Goal: Information Seeking & Learning: Learn about a topic

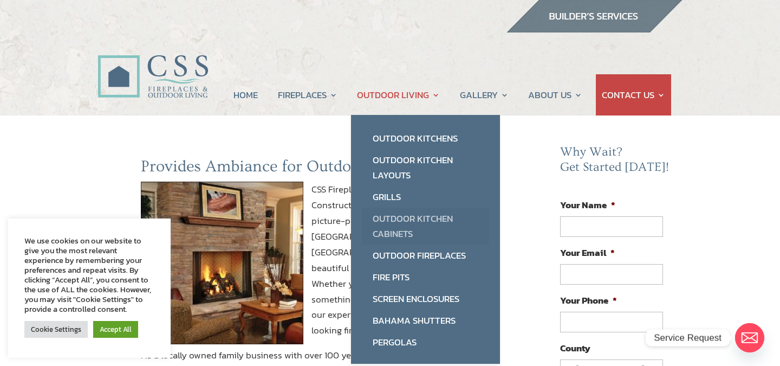
click at [400, 219] on link "Outdoor Kitchen Cabinets" at bounding box center [425, 225] width 127 height 37
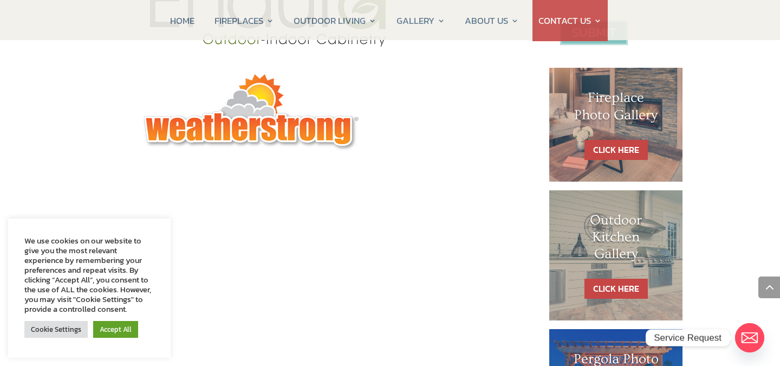
scroll to position [501, 0]
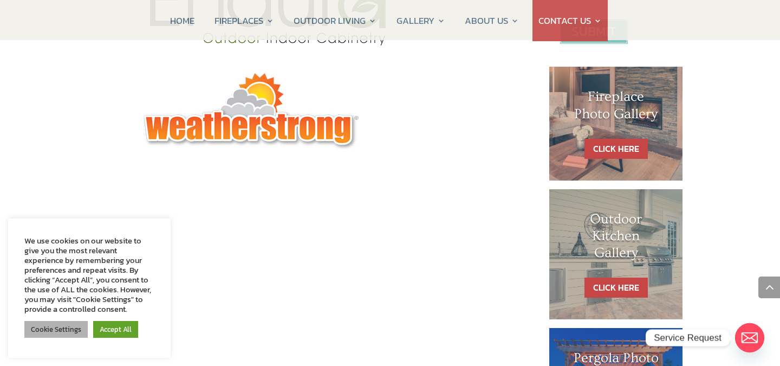
click at [66, 329] on link "Cookie Settings" at bounding box center [55, 329] width 63 height 17
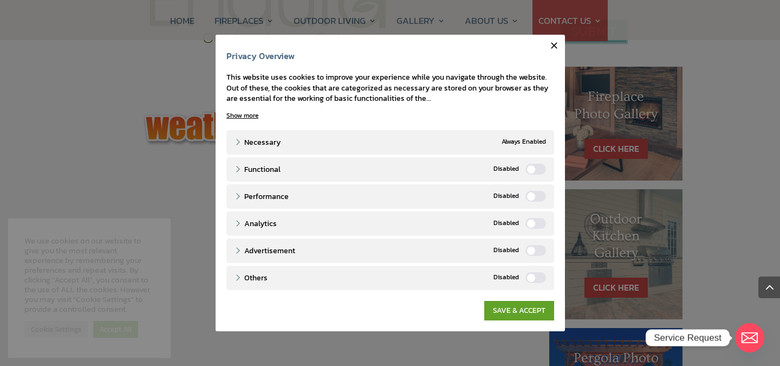
click at [552, 44] on icon "button" at bounding box center [554, 45] width 11 height 11
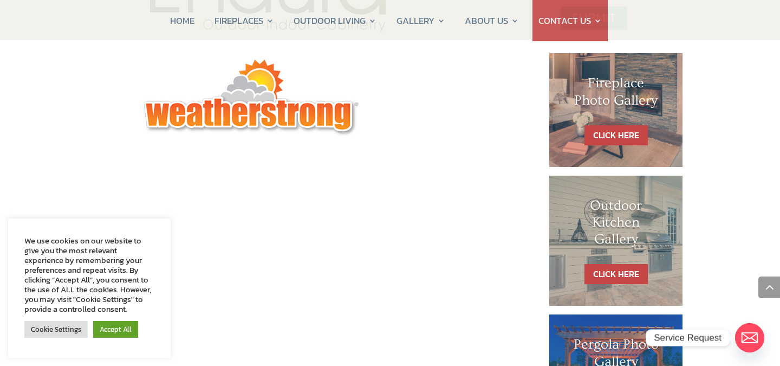
scroll to position [517, 0]
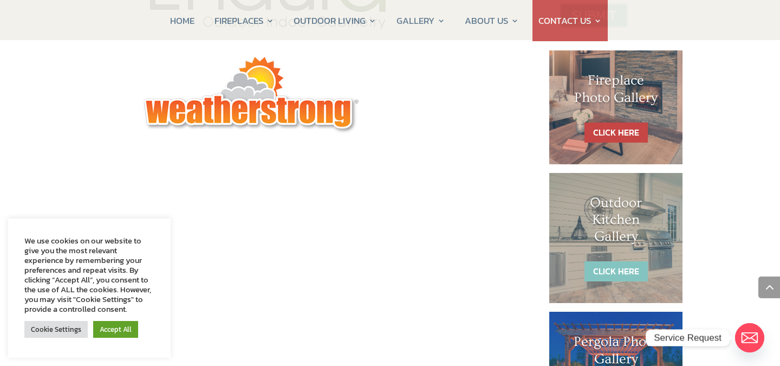
click at [614, 272] on link "CLICK HERE" at bounding box center [615, 271] width 63 height 20
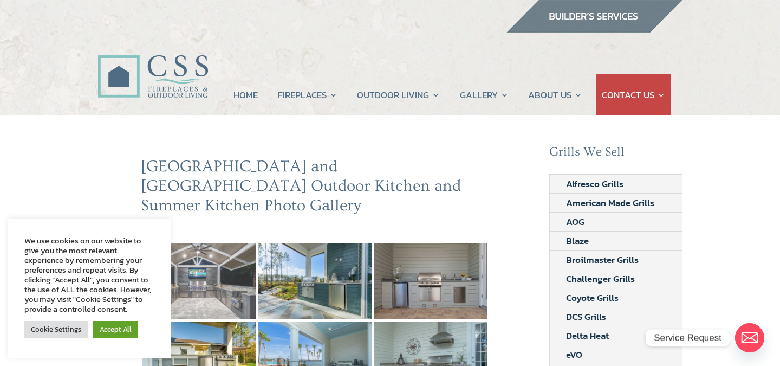
click at [210, 258] on img at bounding box center [199, 281] width 114 height 76
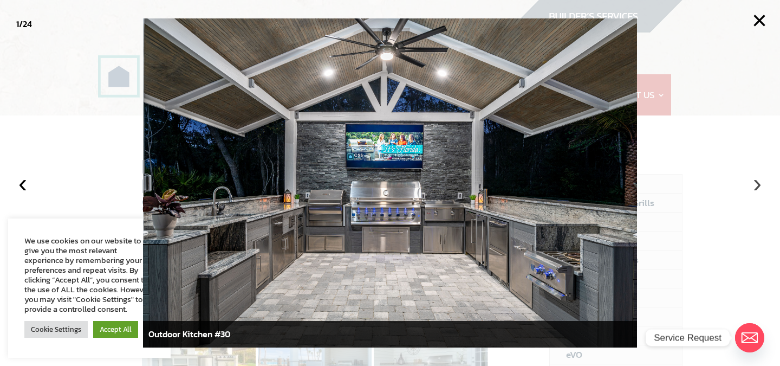
click at [756, 181] on button "›" at bounding box center [757, 183] width 24 height 24
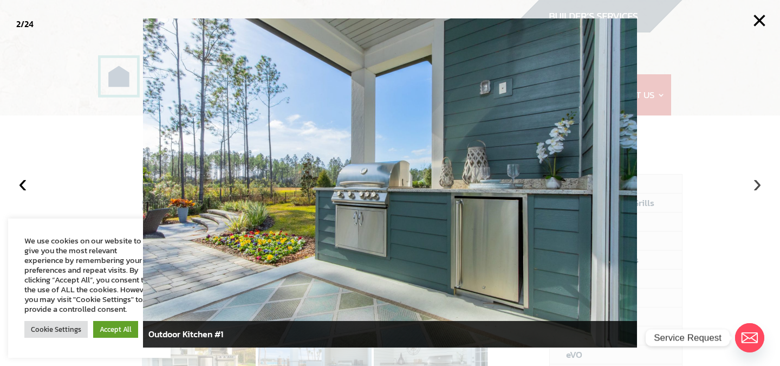
click at [757, 181] on button "›" at bounding box center [757, 183] width 24 height 24
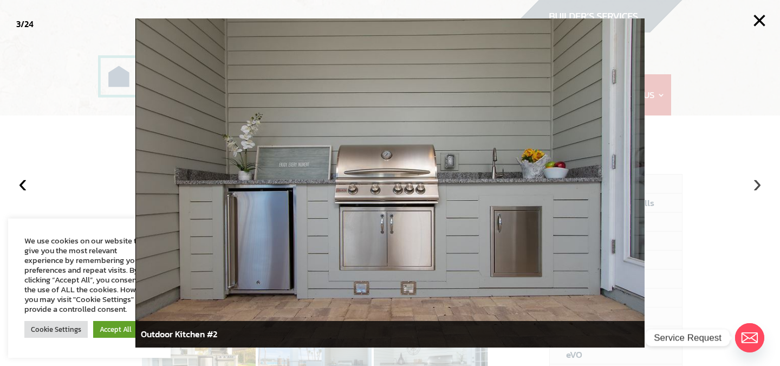
click at [757, 181] on button "›" at bounding box center [757, 183] width 24 height 24
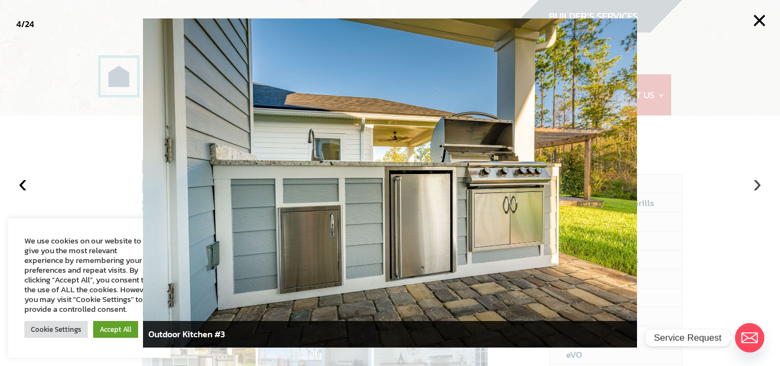
click at [757, 181] on button "›" at bounding box center [757, 183] width 24 height 24
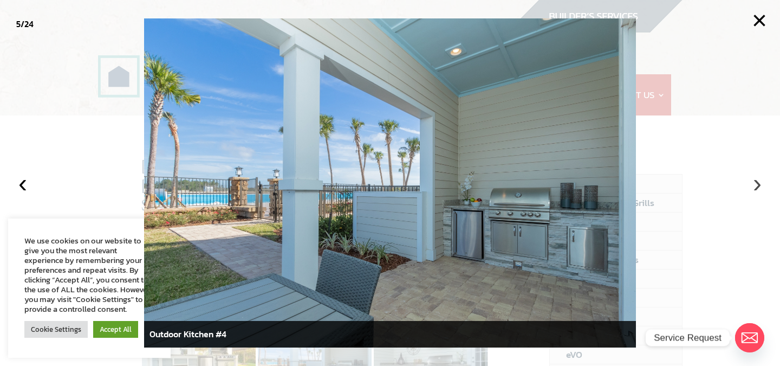
click at [757, 181] on button "›" at bounding box center [757, 183] width 24 height 24
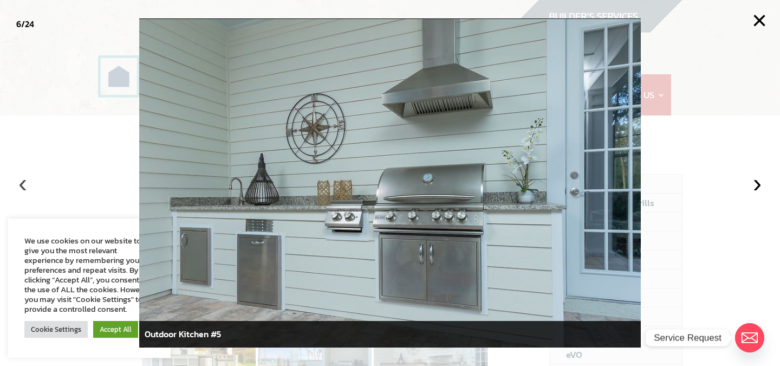
click at [23, 185] on button "‹" at bounding box center [23, 183] width 24 height 24
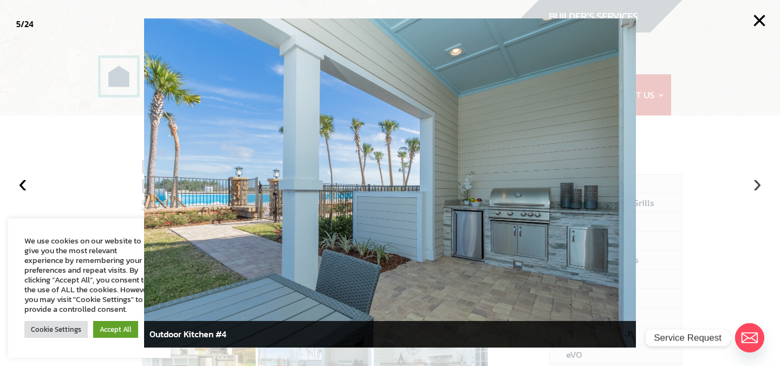
click at [756, 184] on button "›" at bounding box center [757, 183] width 24 height 24
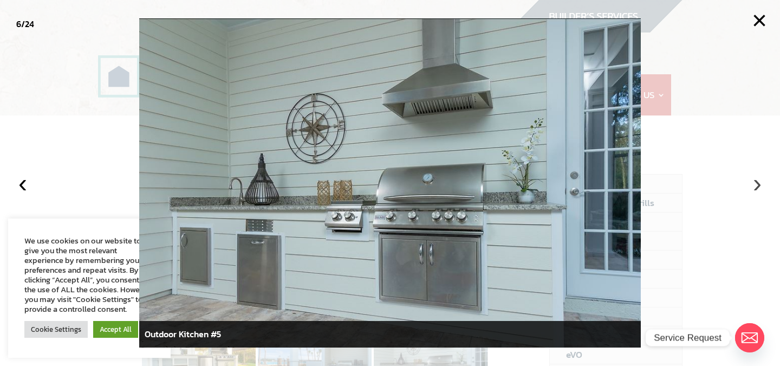
click at [756, 184] on button "›" at bounding box center [757, 183] width 24 height 24
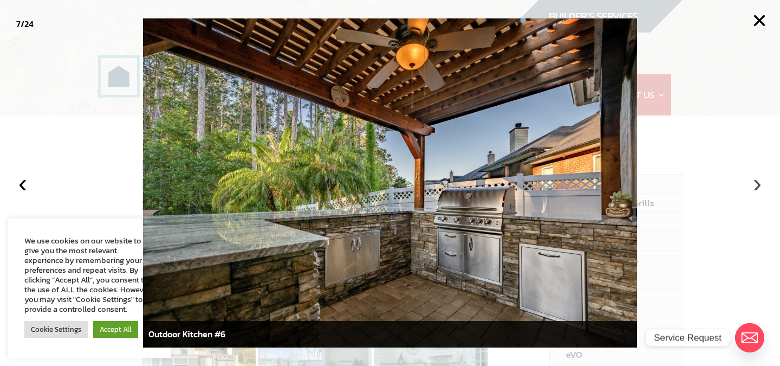
click at [756, 184] on button "›" at bounding box center [757, 183] width 24 height 24
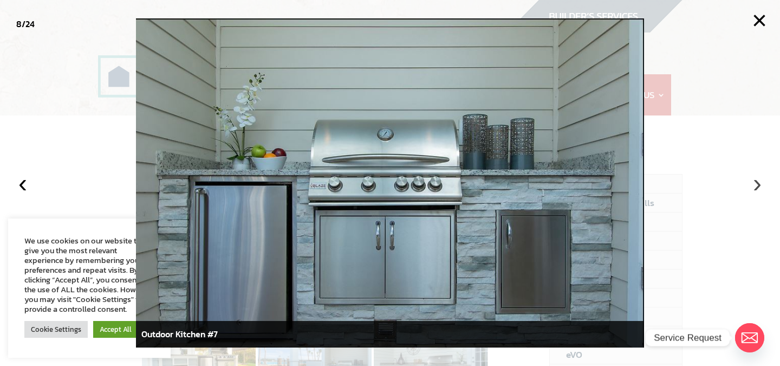
click at [758, 183] on button "›" at bounding box center [757, 183] width 24 height 24
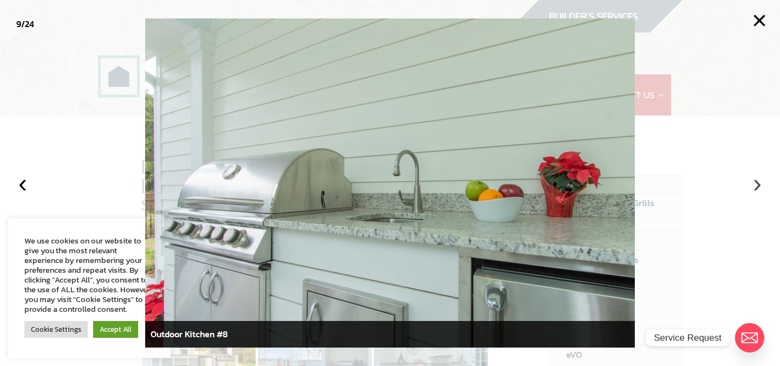
click at [758, 183] on button "›" at bounding box center [757, 183] width 24 height 24
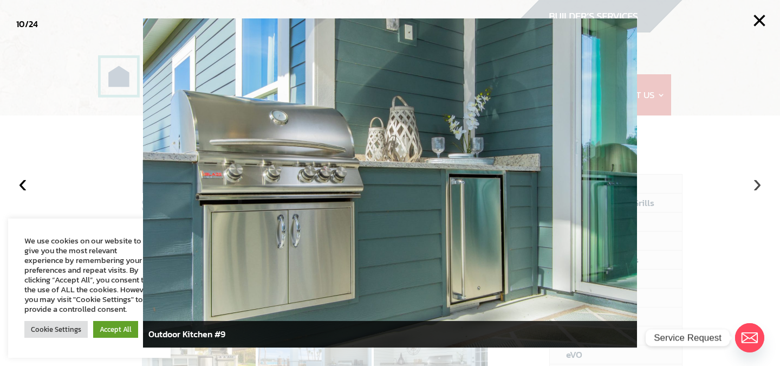
click at [758, 183] on button "›" at bounding box center [757, 183] width 24 height 24
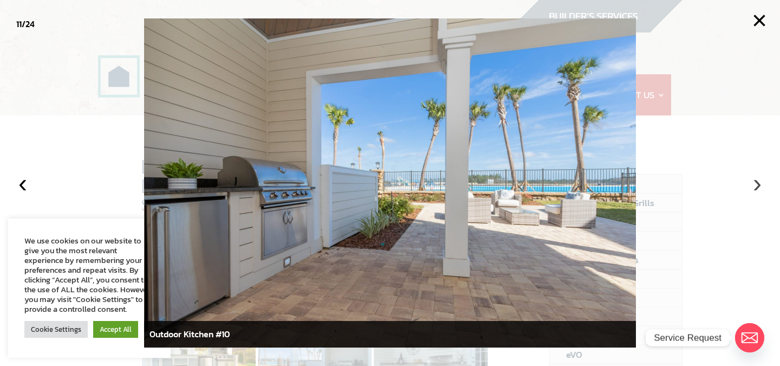
click at [758, 183] on button "›" at bounding box center [757, 183] width 24 height 24
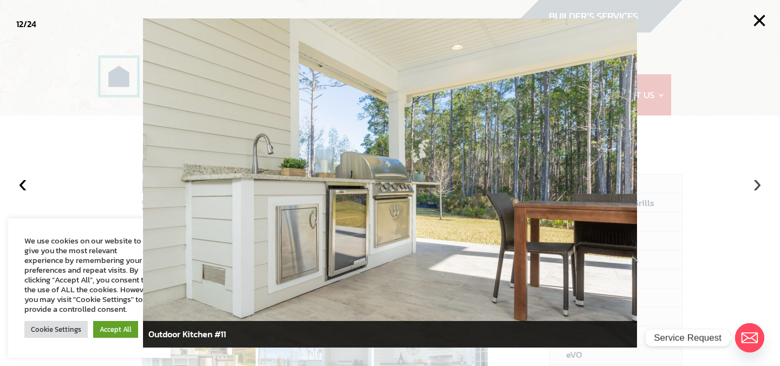
click at [758, 183] on button "›" at bounding box center [757, 183] width 24 height 24
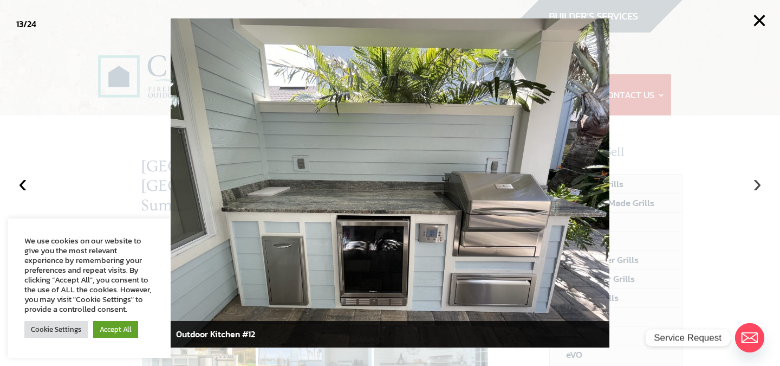
click at [758, 183] on button "›" at bounding box center [757, 183] width 24 height 24
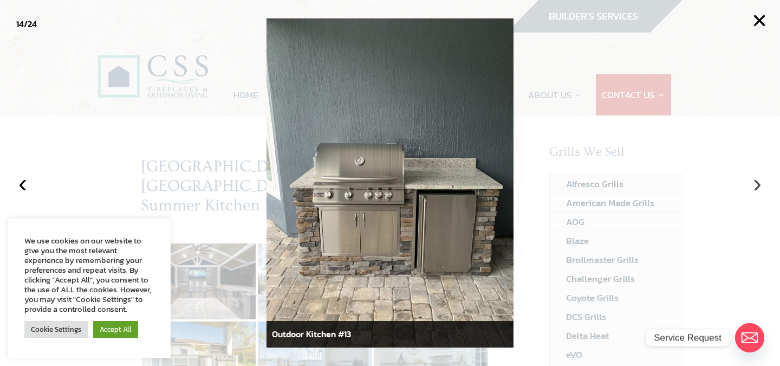
click at [758, 183] on button "›" at bounding box center [757, 183] width 24 height 24
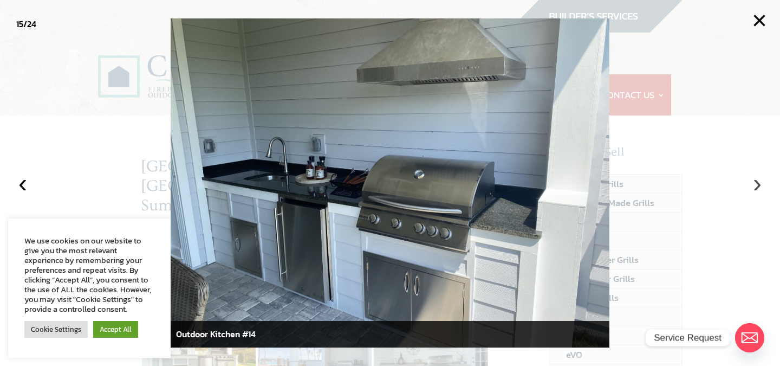
click at [755, 183] on button "›" at bounding box center [757, 183] width 24 height 24
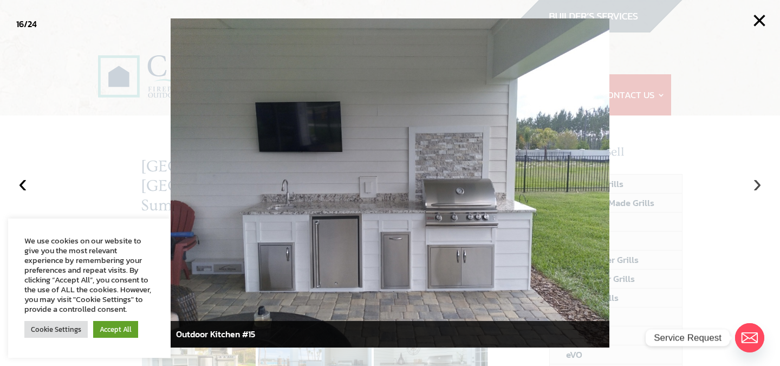
click at [756, 183] on button "›" at bounding box center [757, 183] width 24 height 24
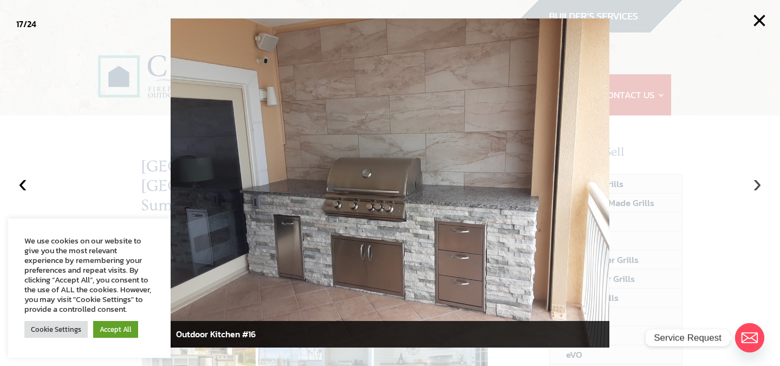
click at [756, 183] on button "›" at bounding box center [757, 183] width 24 height 24
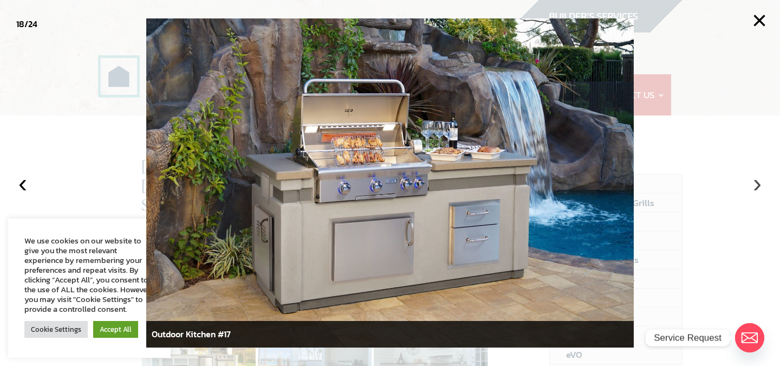
click at [756, 183] on button "›" at bounding box center [757, 183] width 24 height 24
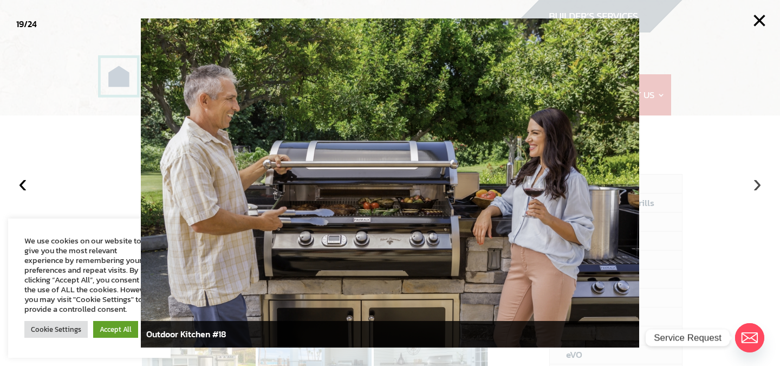
click at [756, 183] on button "›" at bounding box center [757, 183] width 24 height 24
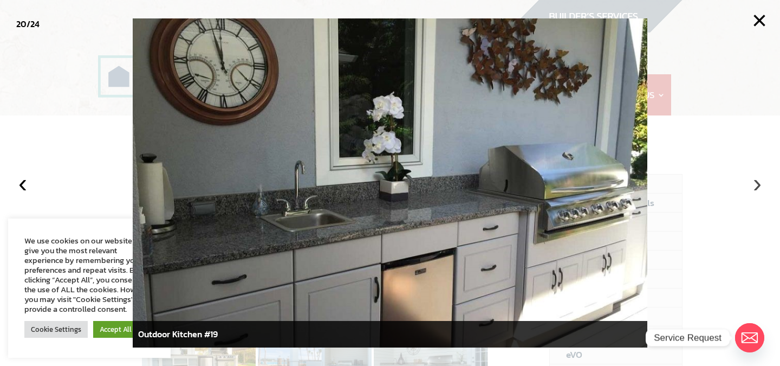
click at [756, 183] on button "›" at bounding box center [757, 183] width 24 height 24
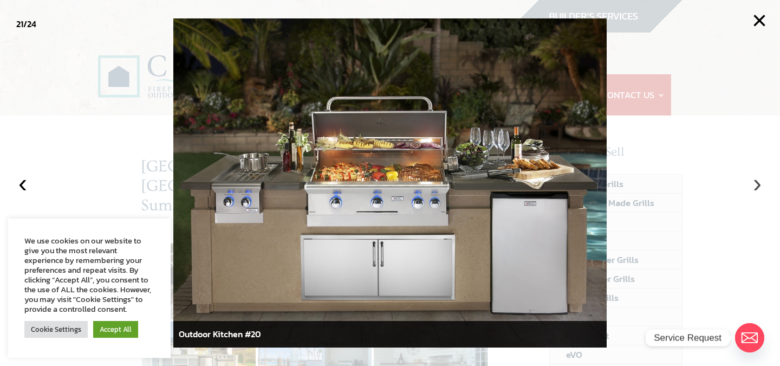
click at [756, 183] on button "›" at bounding box center [757, 183] width 24 height 24
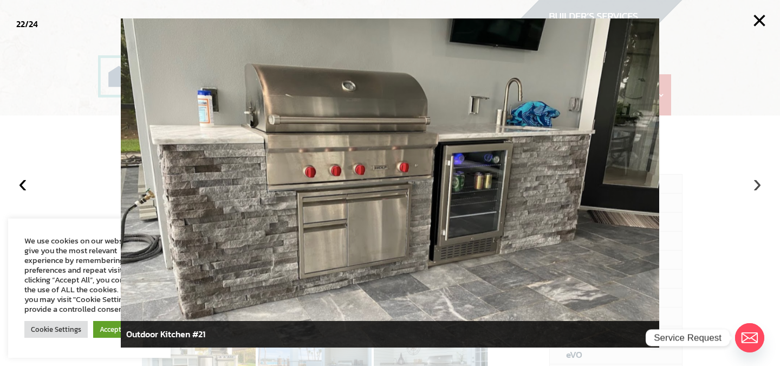
click at [756, 183] on button "›" at bounding box center [757, 183] width 24 height 24
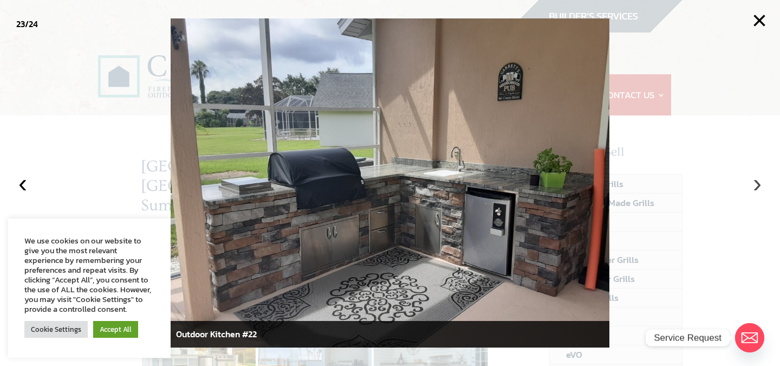
click at [756, 183] on button "›" at bounding box center [757, 183] width 24 height 24
